Goal: Transaction & Acquisition: Purchase product/service

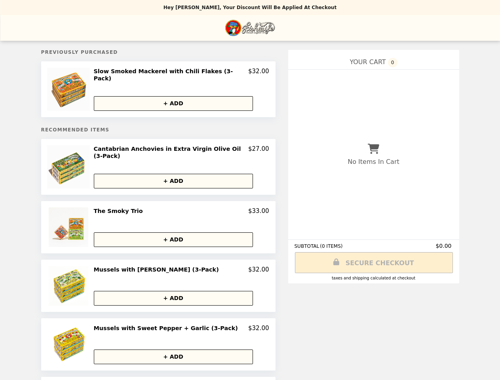
click at [77, 88] on img at bounding box center [69, 89] width 45 height 43
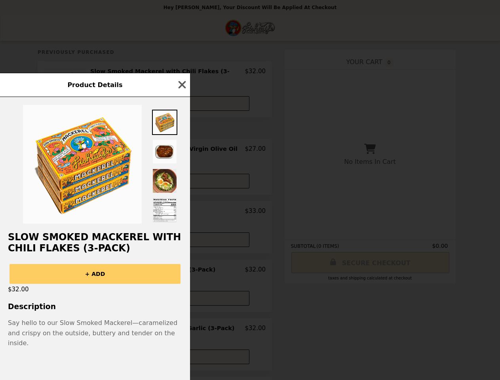
click at [181, 72] on div "Product Details Slow Smoked Mackerel with Chili Flakes (3-Pack) + ADD $32.00 De…" at bounding box center [250, 190] width 500 height 380
click at [181, 97] on div "Product Details" at bounding box center [95, 85] width 190 height 24
click at [77, 163] on img at bounding box center [82, 164] width 119 height 119
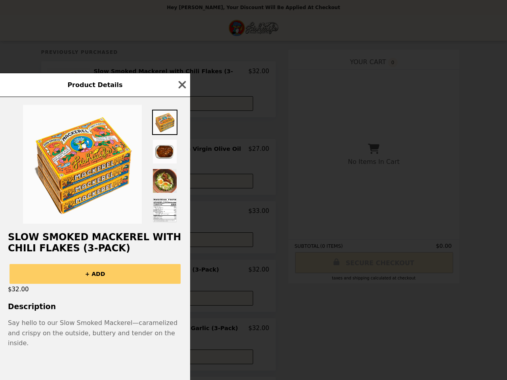
click at [181, 147] on div at bounding box center [95, 160] width 190 height 127
click at [181, 175] on div at bounding box center [95, 160] width 190 height 127
click at [77, 222] on div "Product Details Slow Smoked Mackerel with Chili Flakes (3-Pack) + ADD $32.00 De…" at bounding box center [253, 190] width 507 height 380
click at [181, 206] on div "Product Details Slow Smoked Mackerel with Chili Flakes (3-Pack) + ADD $32.00 De…" at bounding box center [253, 190] width 507 height 380
click at [181, 234] on div "Product Details Slow Smoked Mackerel with Chili Flakes (3-Pack) + ADD $32.00 De…" at bounding box center [253, 190] width 507 height 380
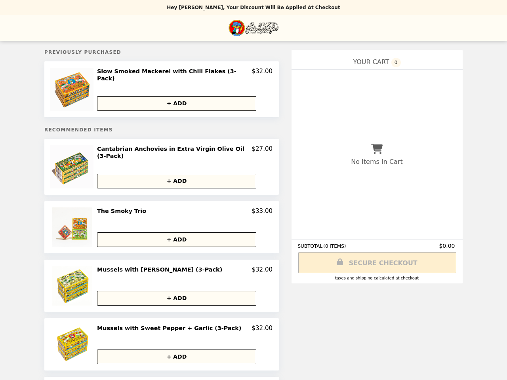
click at [77, 280] on img at bounding box center [73, 286] width 42 height 40
